Goal: Task Accomplishment & Management: Use online tool/utility

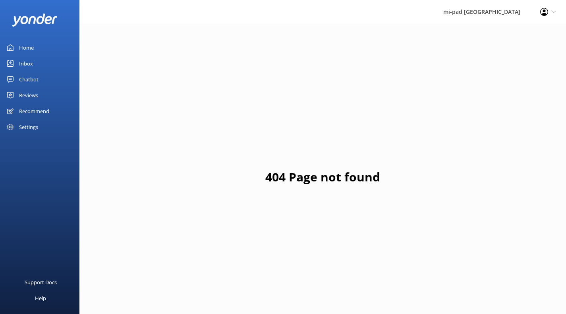
click at [34, 82] on div "Chatbot" at bounding box center [28, 80] width 19 height 16
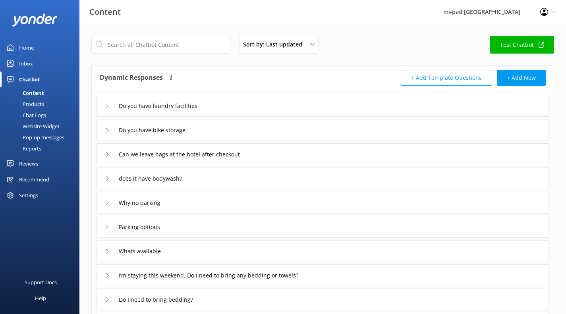
click at [35, 117] on div "Chat Logs" at bounding box center [25, 115] width 41 height 11
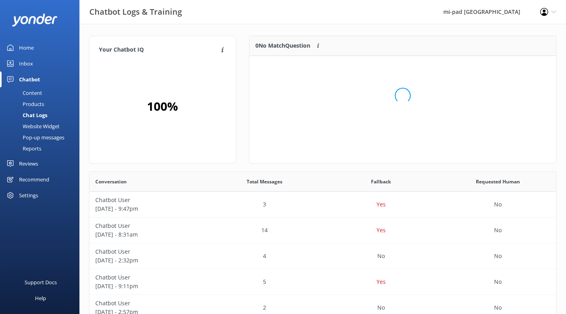
scroll to position [34, 301]
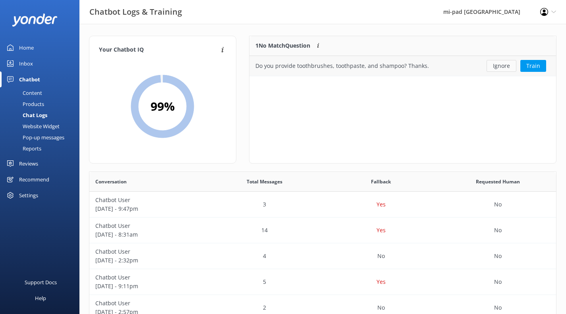
click at [498, 68] on button "Ignore" at bounding box center [502, 66] width 30 height 12
